Goal: Browse casually

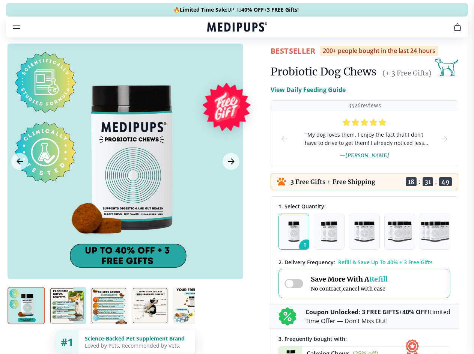
click at [216, 60] on span "Supplements" at bounding box center [235, 64] width 38 height 8
click at [254, 59] on icon "button" at bounding box center [258, 63] width 9 height 9
click at [453, 32] on icon "cart" at bounding box center [457, 27] width 9 height 9
click at [0, 0] on span "Get FREE Gift" at bounding box center [0, 0] width 0 height 0
click at [0, 0] on icon "button" at bounding box center [0, 0] width 0 height 0
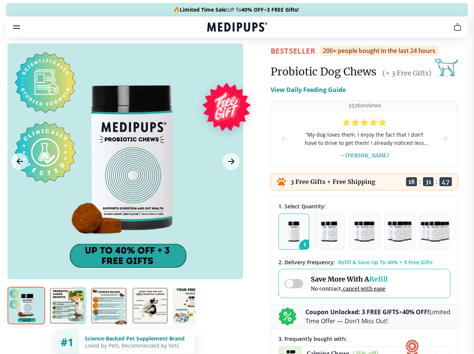
click at [125, 179] on div at bounding box center [126, 162] width 236 height 236
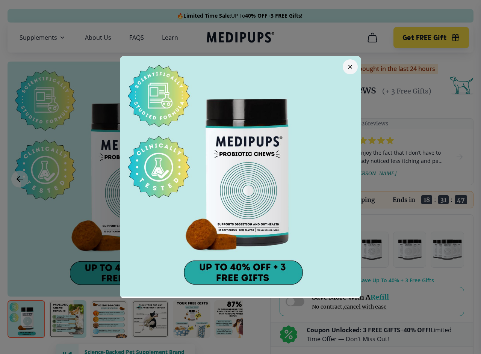
click at [20, 179] on div at bounding box center [240, 177] width 481 height 354
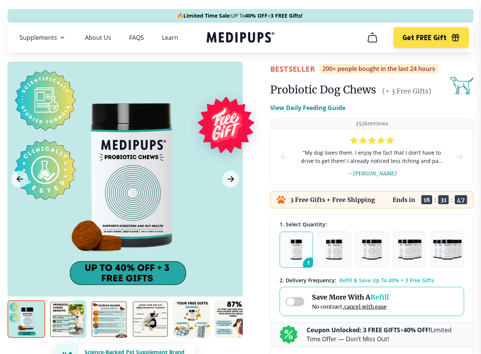
click at [230, 179] on icon "Next Image" at bounding box center [231, 179] width 6 height 5
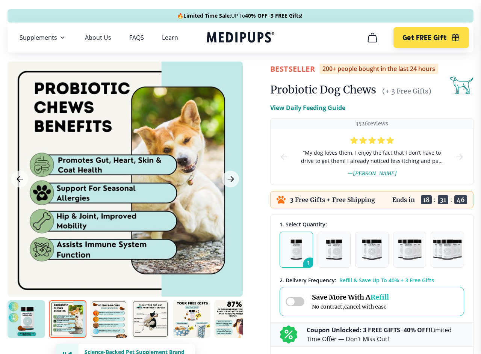
click at [26, 319] on img at bounding box center [27, 319] width 38 height 38
